Goal: Task Accomplishment & Management: Use online tool/utility

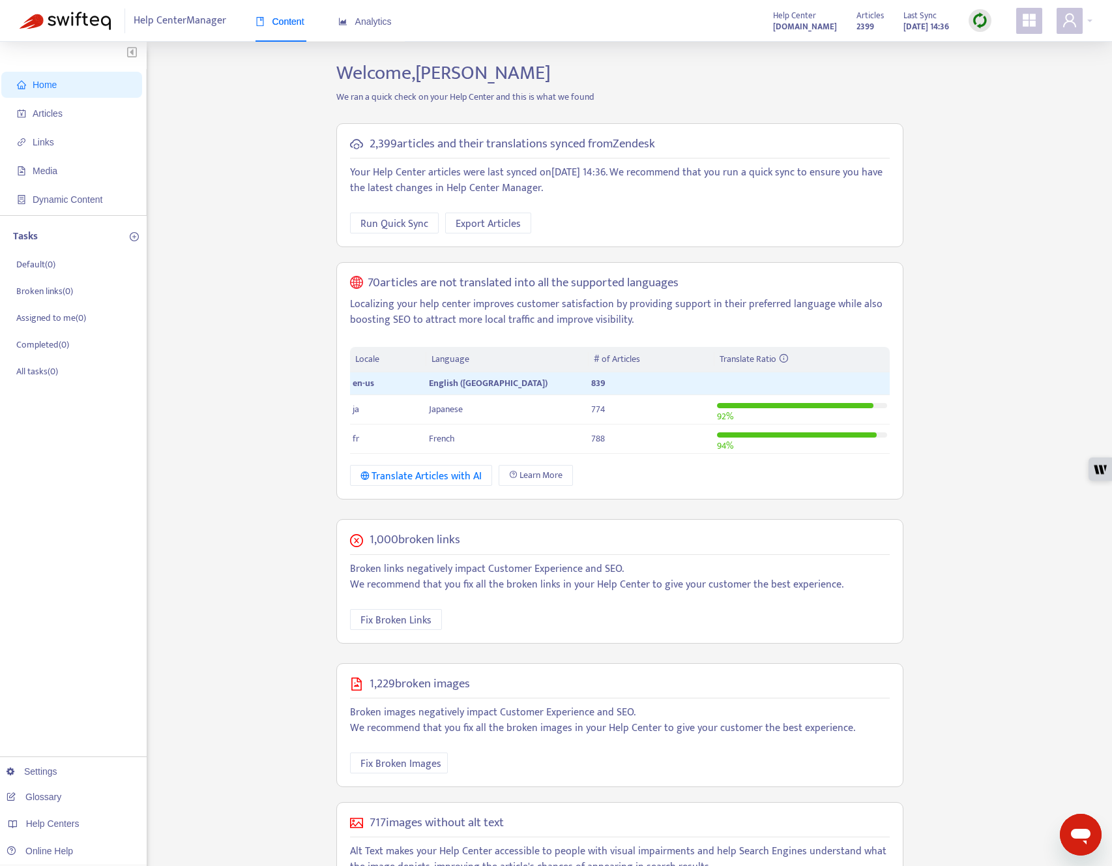
click at [216, 225] on div "Home Articles Links Media Dynamic Content Tasks Default ( 0 ) Broken links ( 0 …" at bounding box center [556, 503] width 1073 height 884
click at [932, 79] on div "Home Articles Links Media Dynamic Content Tasks Default ( 0 ) Broken links ( 0 …" at bounding box center [556, 503] width 1073 height 884
click at [979, 23] on img at bounding box center [980, 20] width 16 height 16
click at [984, 48] on link "Quick Sync" at bounding box center [1006, 47] width 55 height 15
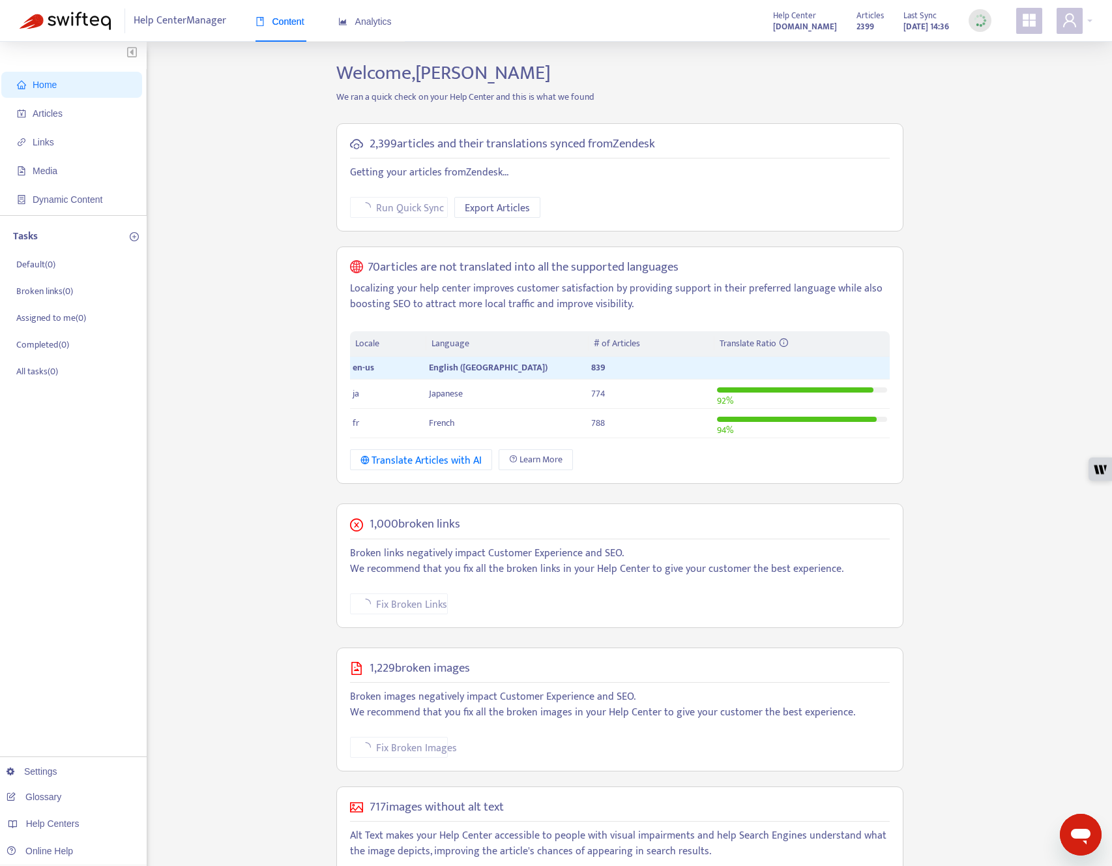
click at [208, 95] on div "Home Articles Links Media Dynamic Content Tasks Default ( 0 ) Broken links ( 0 …" at bounding box center [556, 495] width 1073 height 868
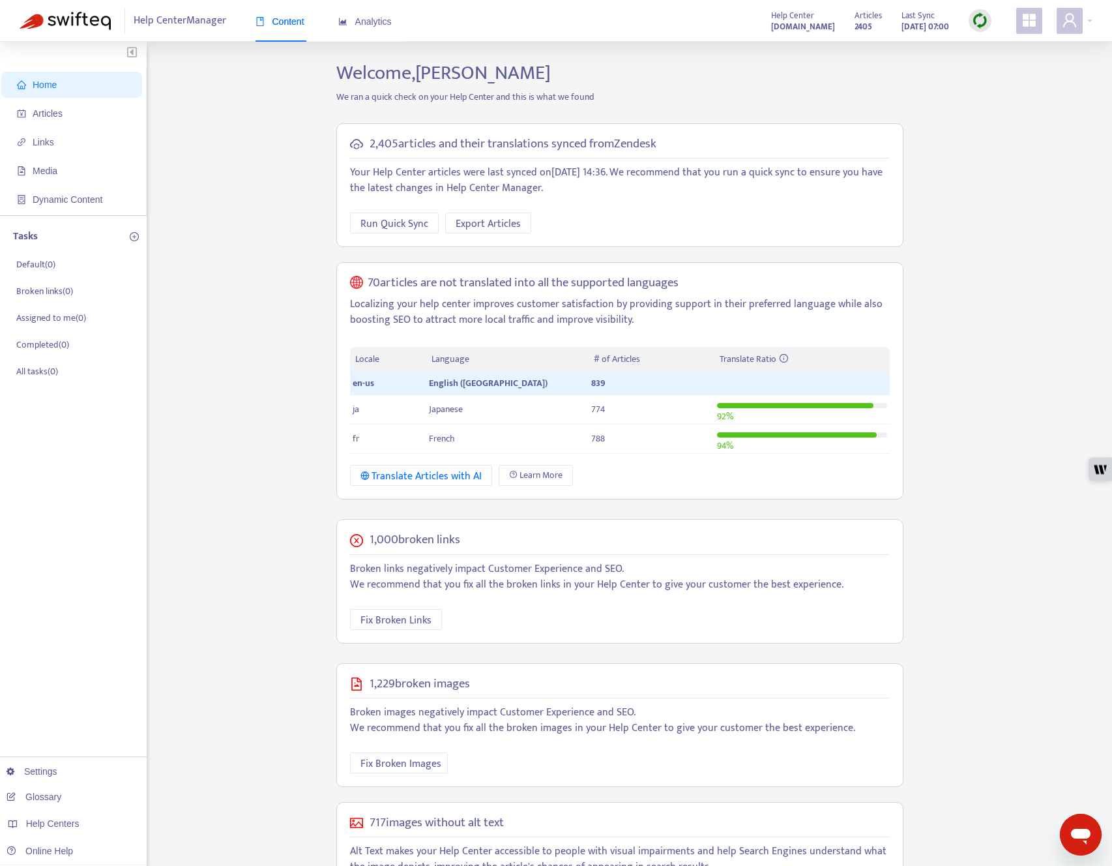
click at [231, 271] on div "Home Articles Links Media Dynamic Content Tasks Default ( 0 ) Broken links ( 0 …" at bounding box center [556, 503] width 1073 height 884
click at [63, 115] on span "Articles" at bounding box center [48, 113] width 30 height 10
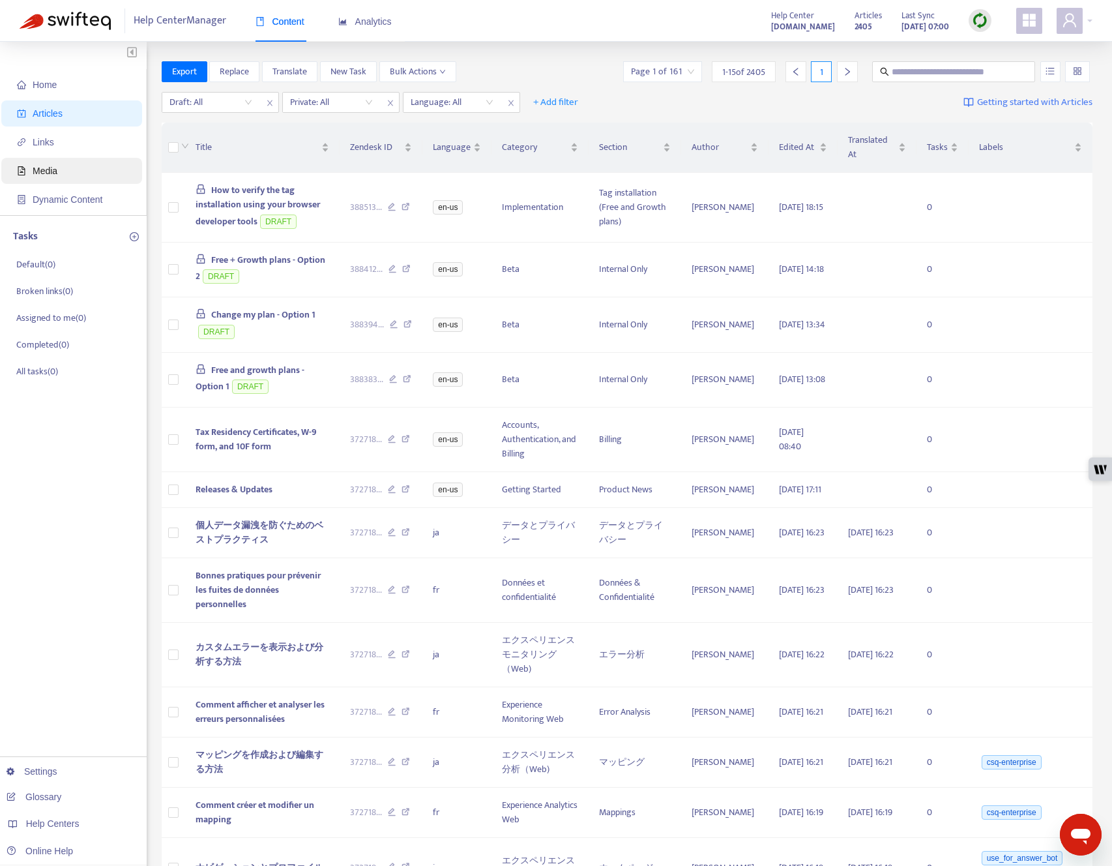
click at [59, 183] on span "Media" at bounding box center [74, 171] width 115 height 26
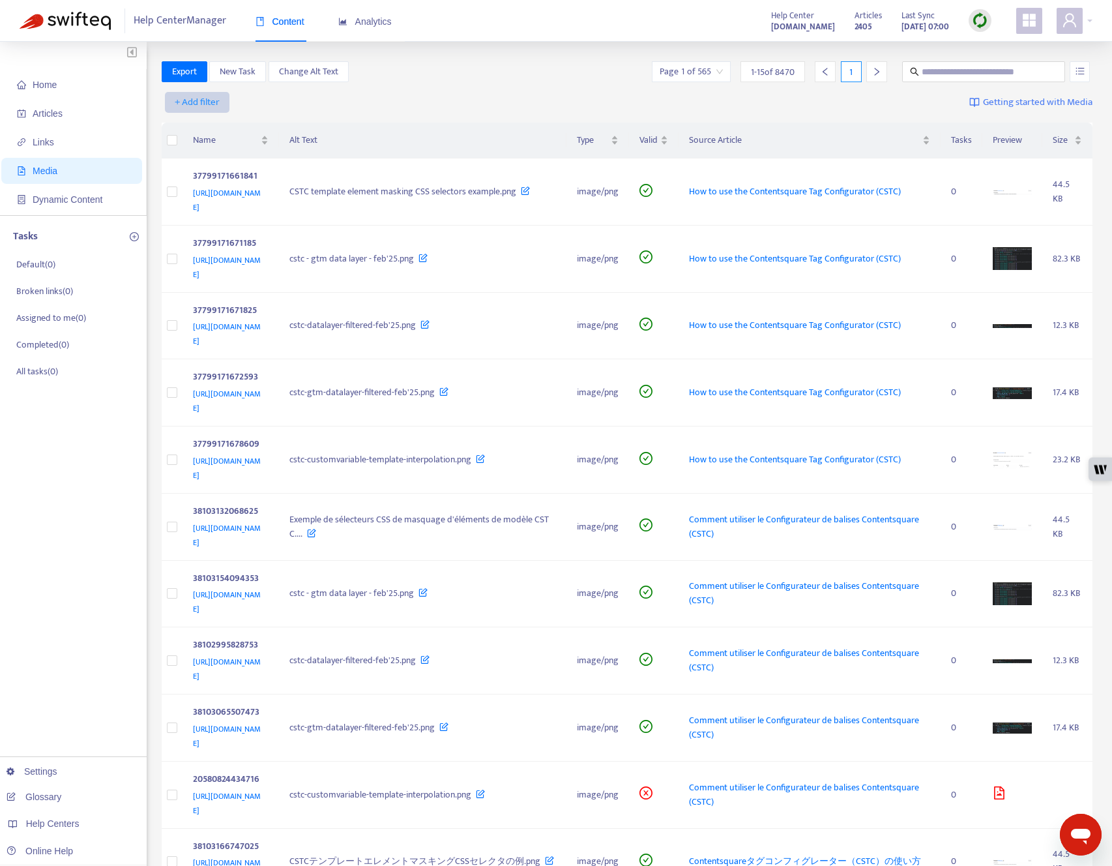
click at [211, 101] on span "+ Add filter" at bounding box center [197, 103] width 45 height 16
click at [199, 194] on span "Valid" at bounding box center [197, 191] width 44 height 14
click at [242, 98] on input "search" at bounding box center [210, 103] width 83 height 20
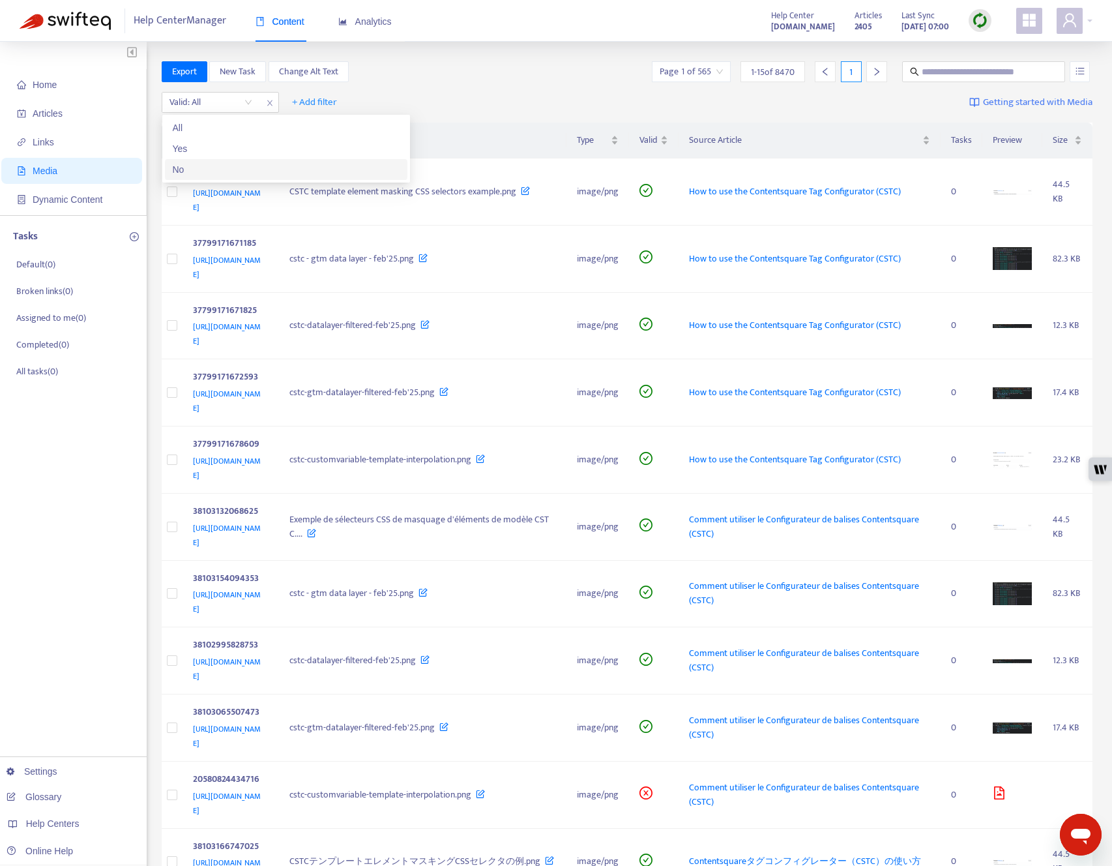
click at [208, 173] on div "No" at bounding box center [286, 169] width 227 height 14
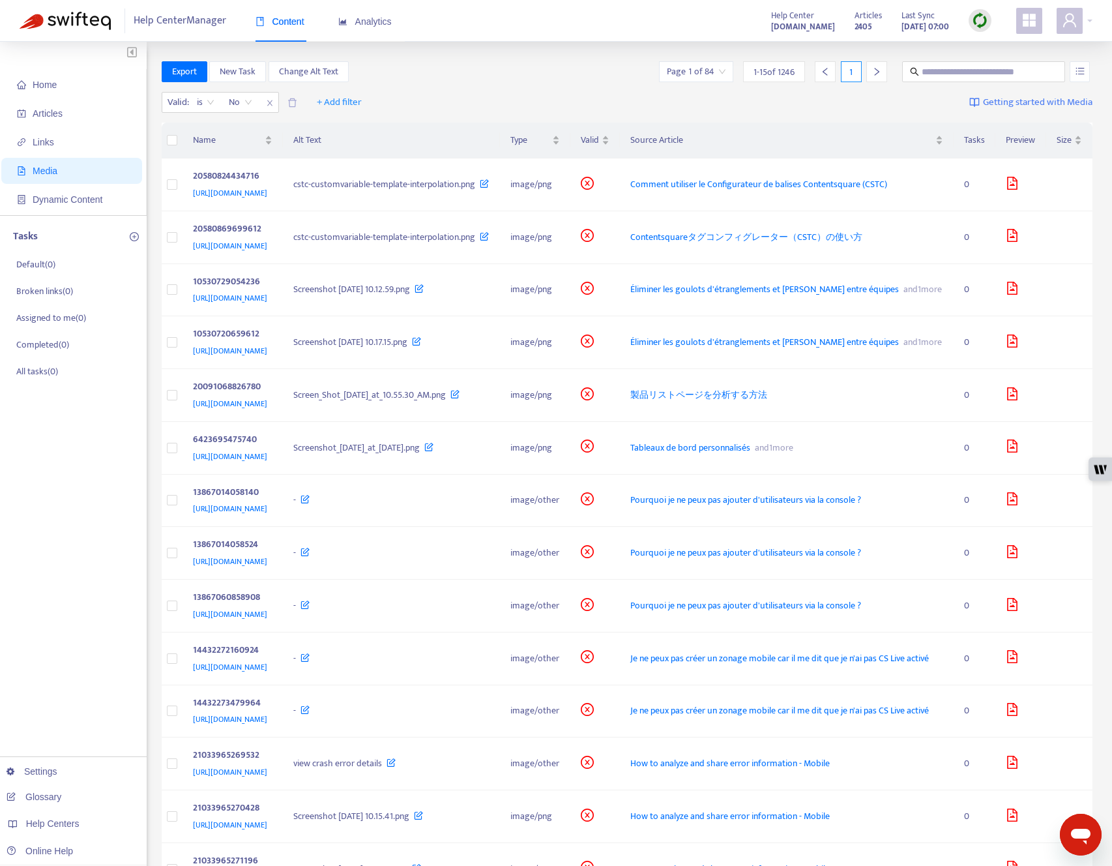
click at [486, 93] on div "Valid : is No No + Add filter Getting started with Media" at bounding box center [627, 105] width 931 height 36
click at [332, 103] on span "+ Add filter" at bounding box center [339, 103] width 45 height 16
click at [343, 135] on span "Language" at bounding box center [339, 128] width 44 height 14
click at [352, 102] on div at bounding box center [324, 103] width 79 height 16
click at [342, 130] on div "en-us" at bounding box center [406, 128] width 227 height 14
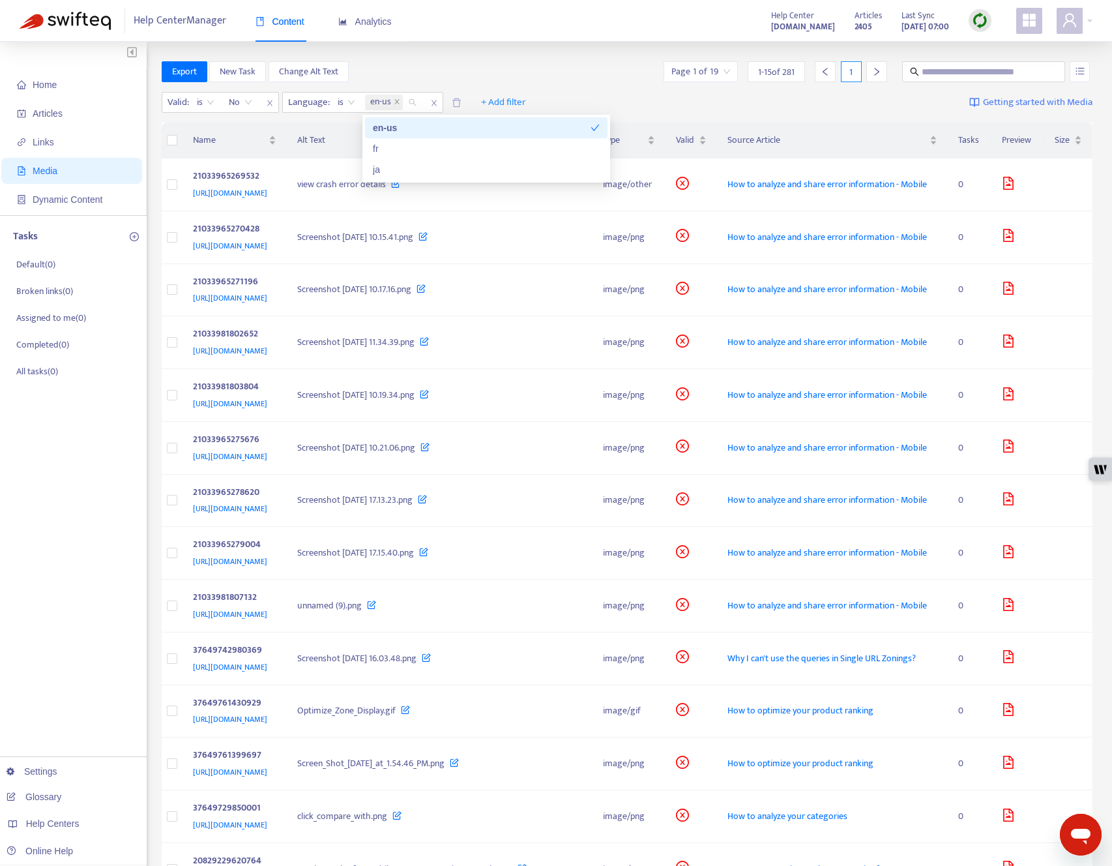
click at [503, 67] on div "Export New Task Change Alt Text Page 1 of 19 1 - 15 of 281 1" at bounding box center [627, 71] width 931 height 21
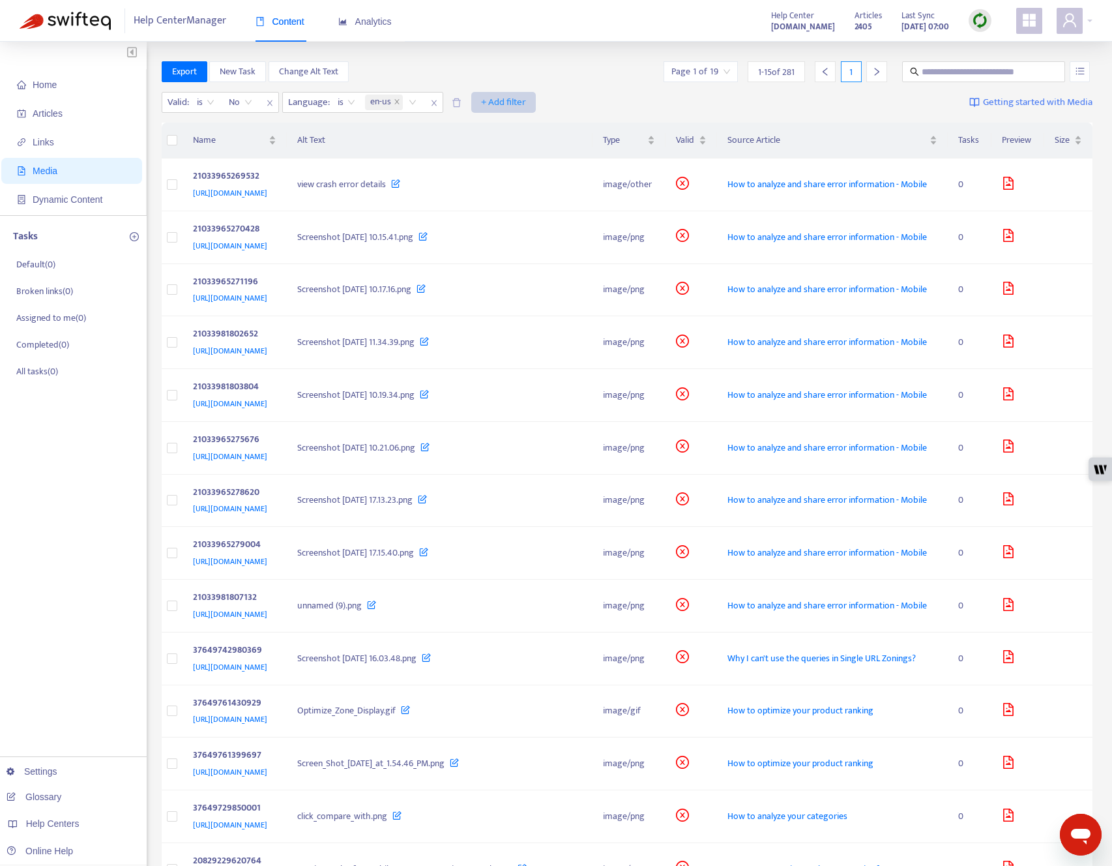
click at [495, 101] on span "+ Add filter" at bounding box center [503, 103] width 45 height 16
click at [503, 189] on span "Type" at bounding box center [504, 191] width 44 height 14
click at [506, 99] on div at bounding box center [489, 103] width 79 height 16
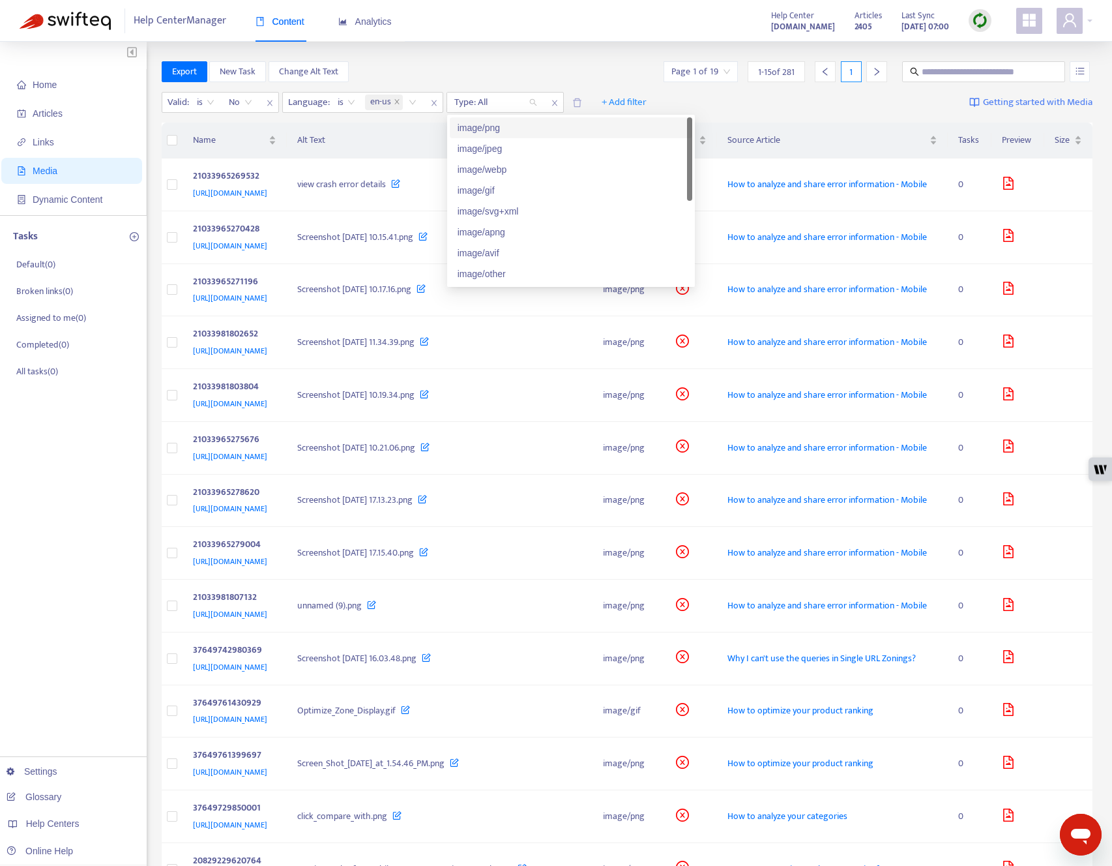
click at [510, 124] on div "image/png" at bounding box center [571, 128] width 227 height 14
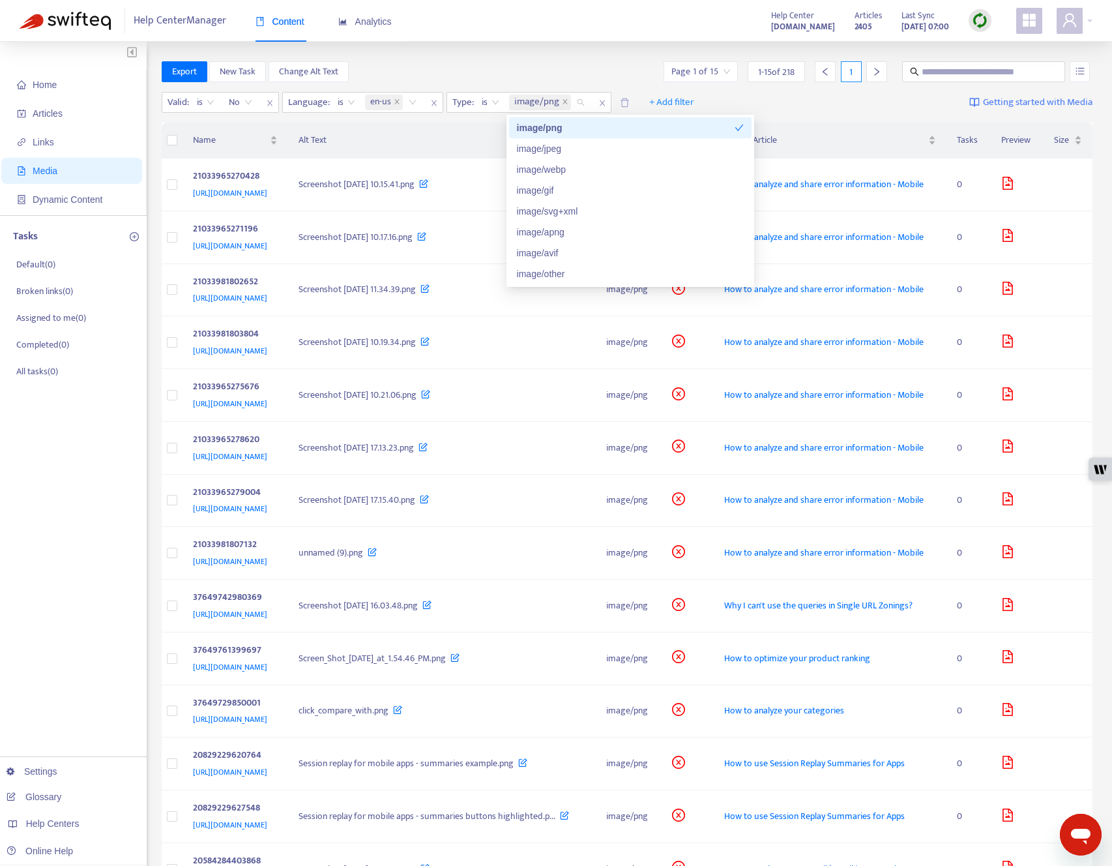
click at [515, 66] on div "Export New Task Change Alt Text Page 1 of 15 1 - 15 of 218 1" at bounding box center [627, 71] width 931 height 21
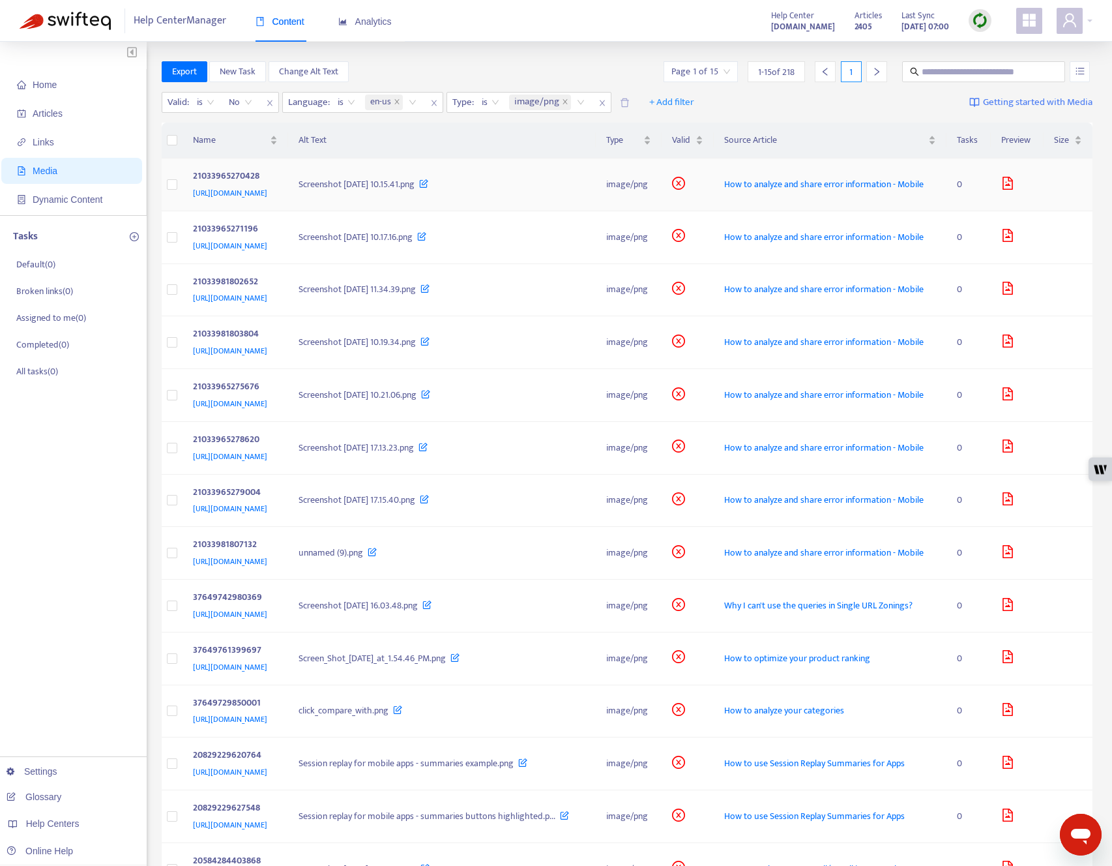
click at [417, 211] on td "Screenshot [DATE] 10.15.41.png" at bounding box center [442, 184] width 308 height 53
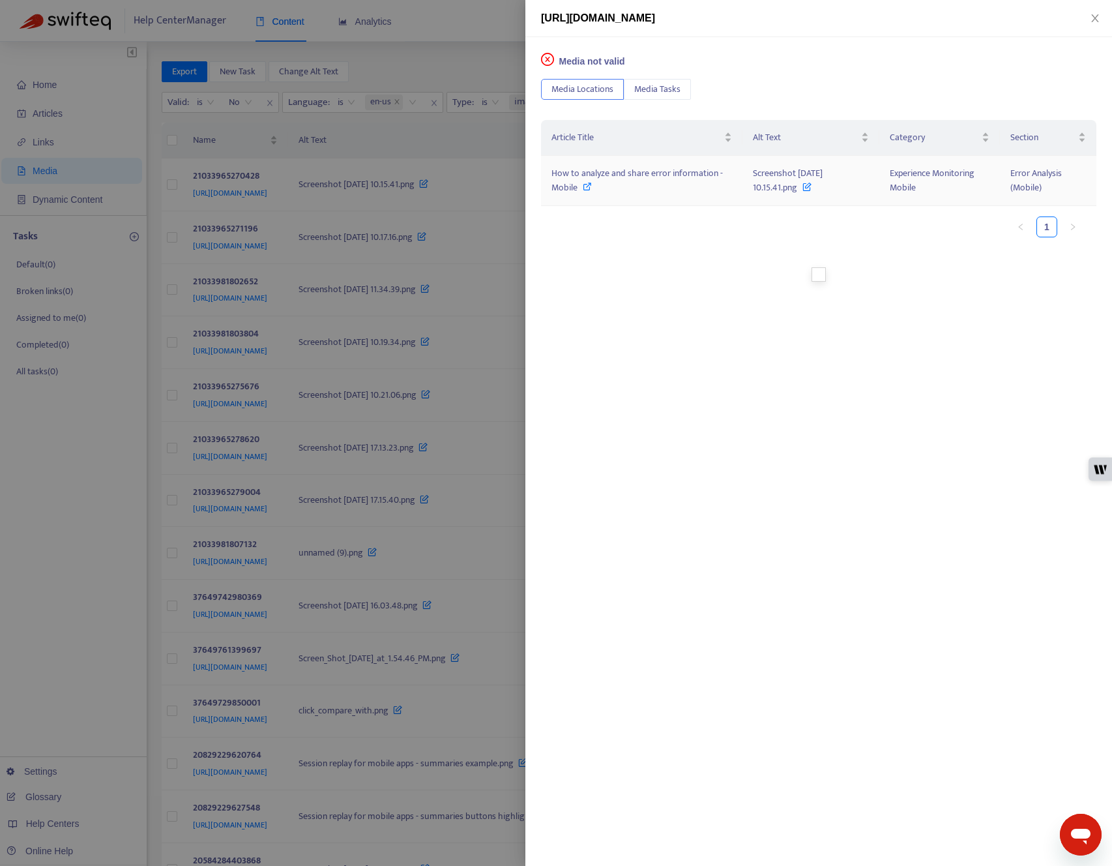
click at [591, 187] on icon at bounding box center [587, 186] width 9 height 9
click at [469, 71] on div at bounding box center [556, 433] width 1112 height 866
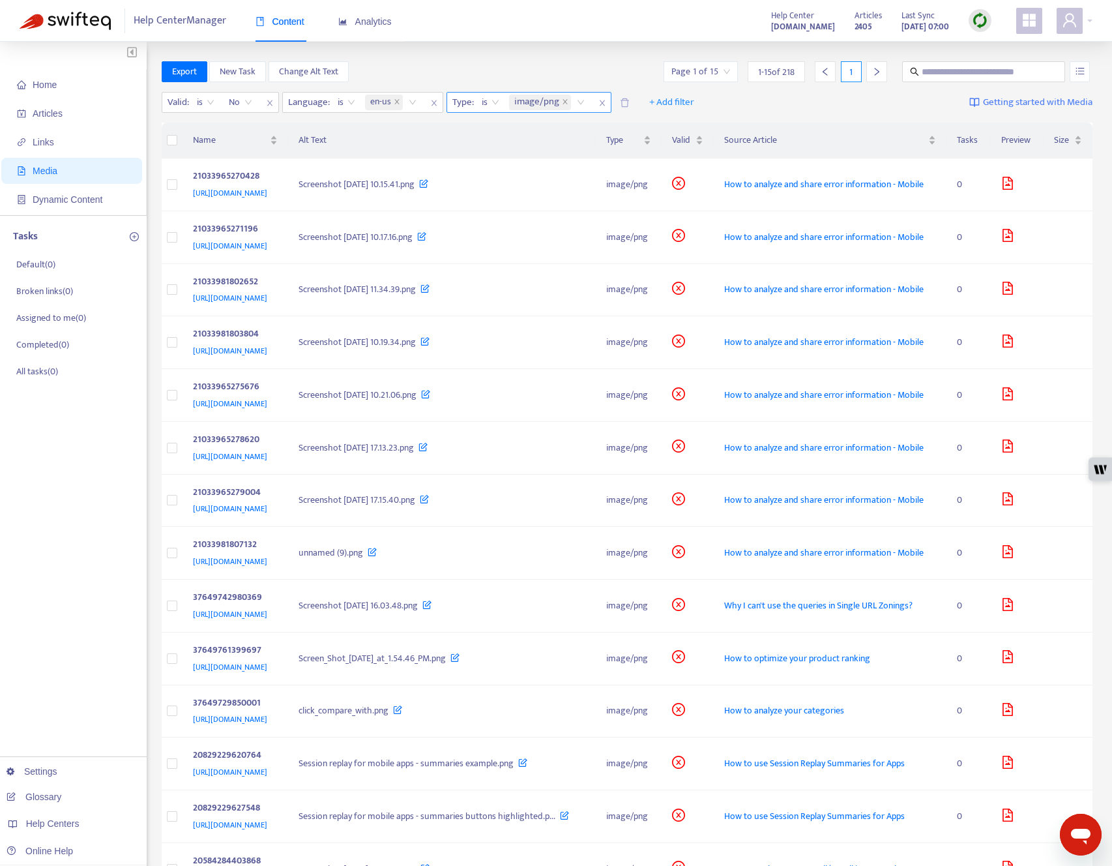
click at [606, 106] on span "close" at bounding box center [602, 103] width 17 height 16
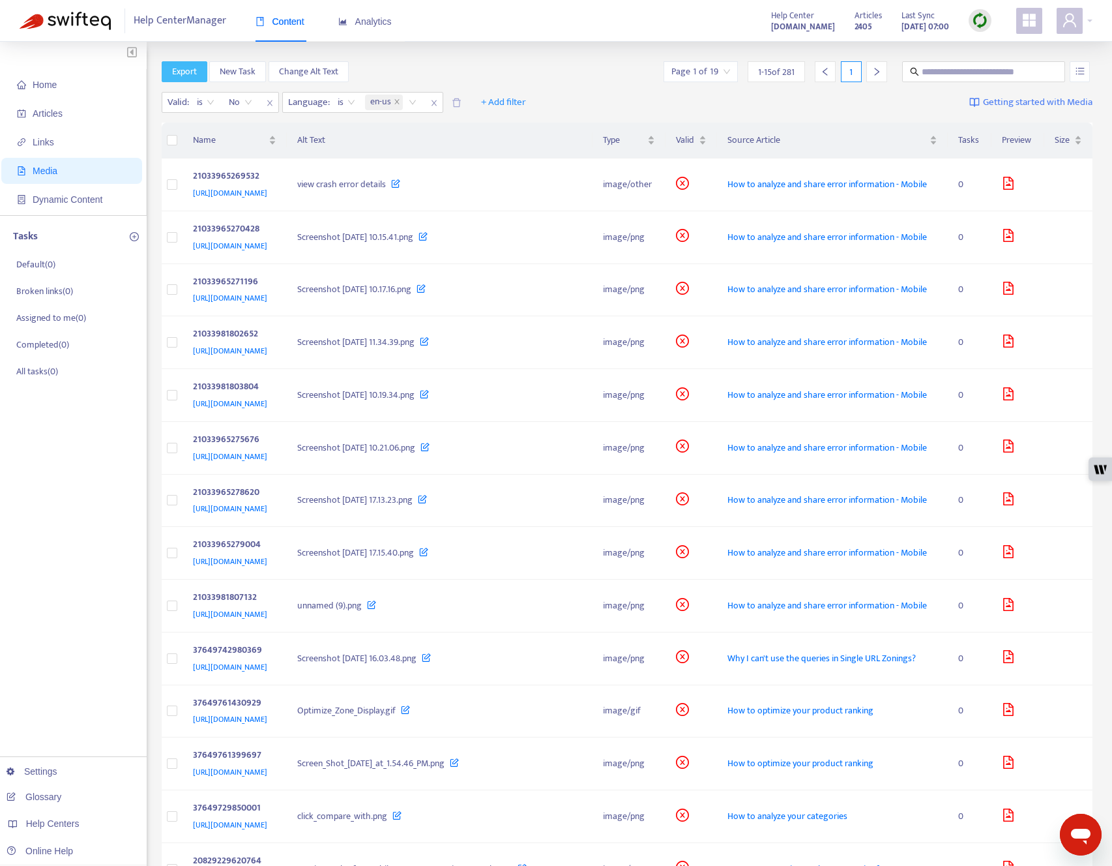
click at [177, 80] on button "Export" at bounding box center [185, 71] width 46 height 21
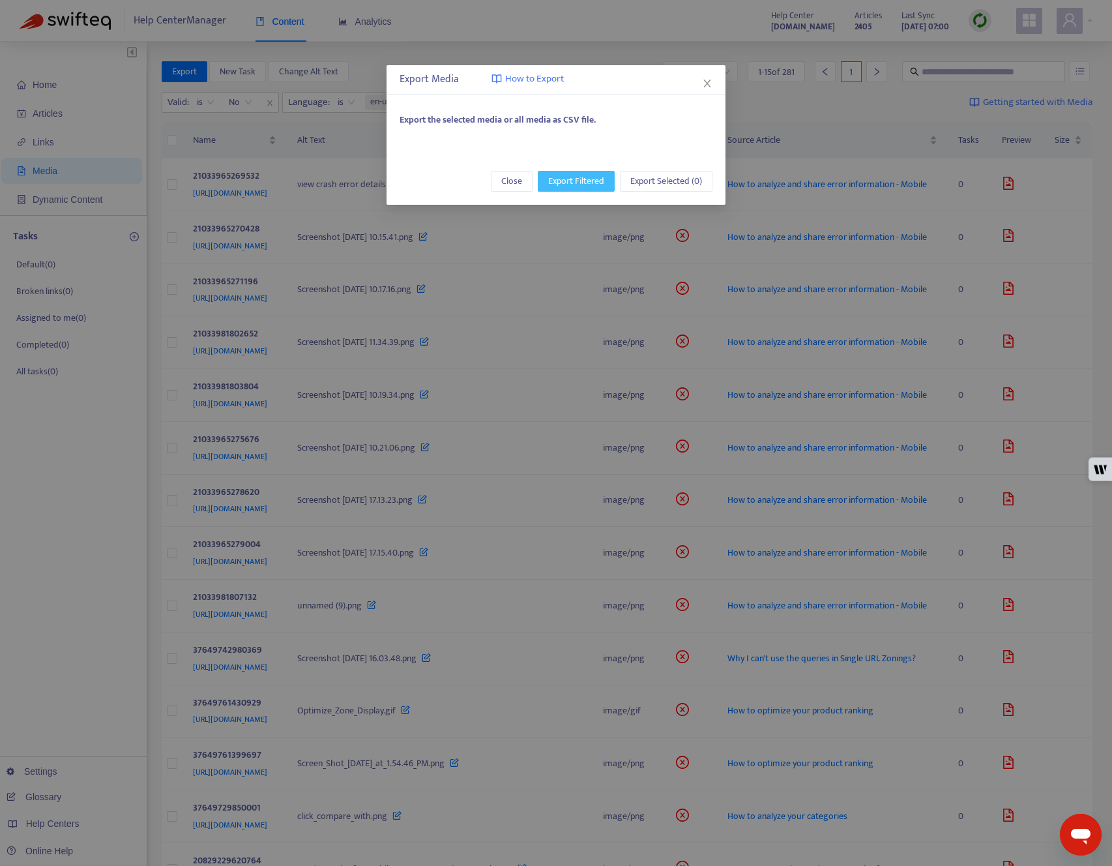
click at [590, 183] on span "Export Filtered" at bounding box center [576, 181] width 56 height 14
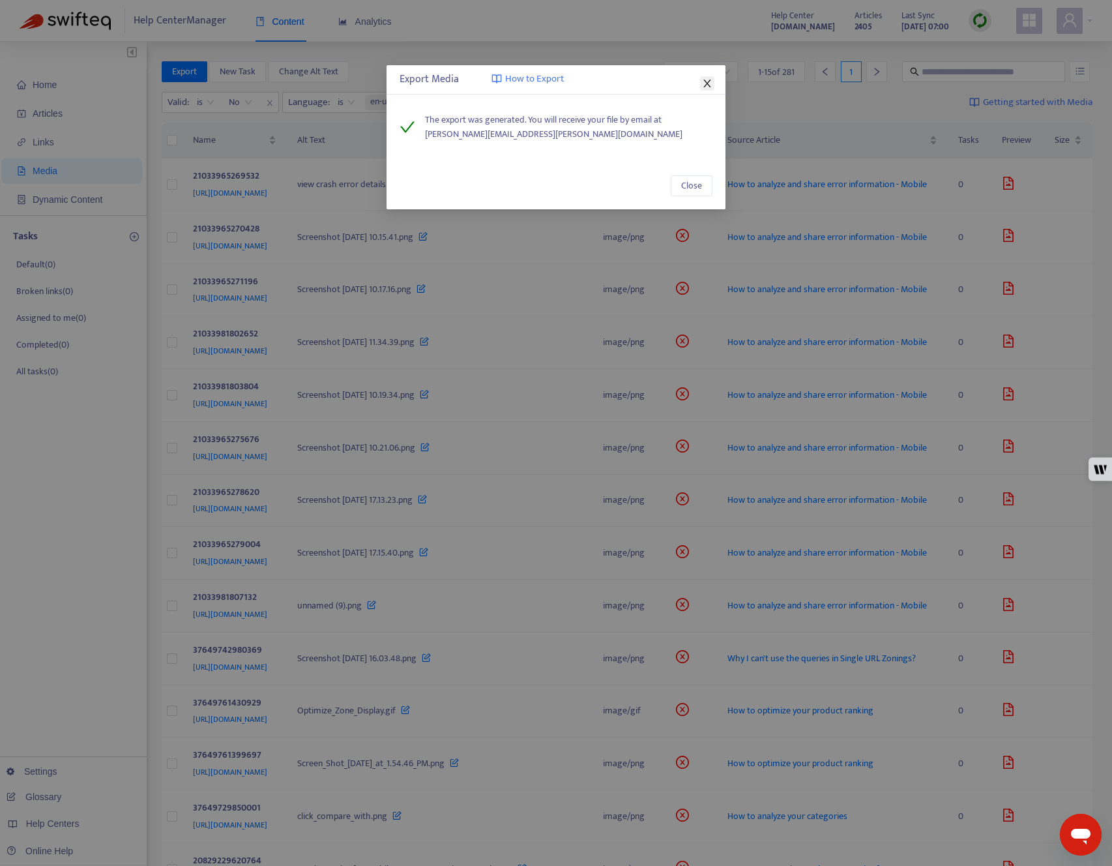
click at [707, 80] on icon "close" at bounding box center [707, 83] width 10 height 10
